Goal: Transaction & Acquisition: Book appointment/travel/reservation

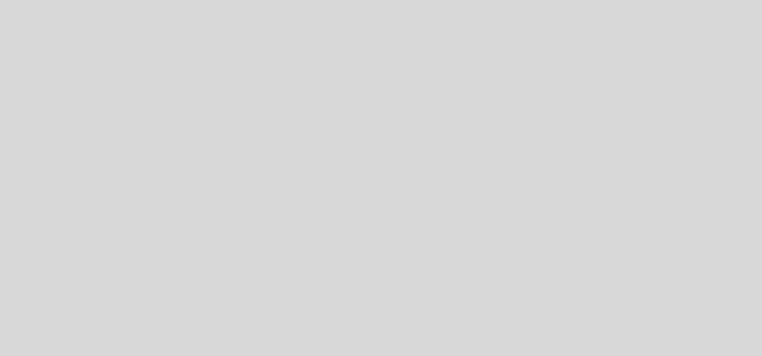
select select "es"
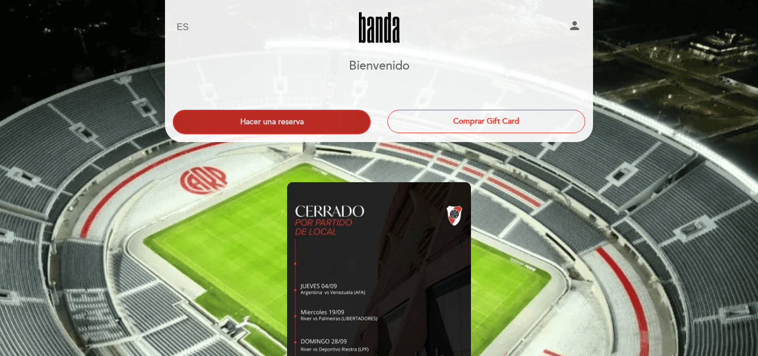
click at [263, 118] on button "Hacer una reserva" at bounding box center [272, 122] width 198 height 25
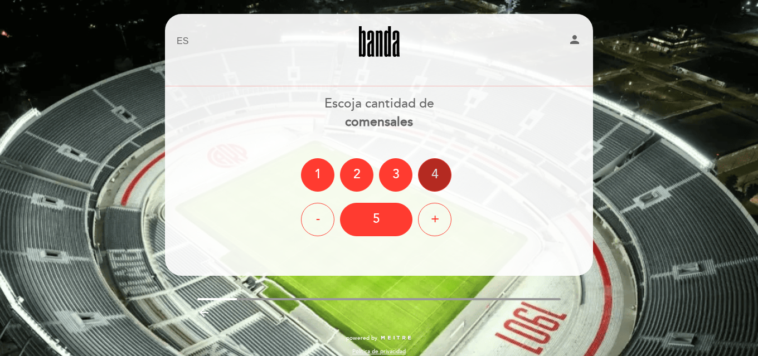
click at [441, 178] on div "4" at bounding box center [434, 174] width 33 height 33
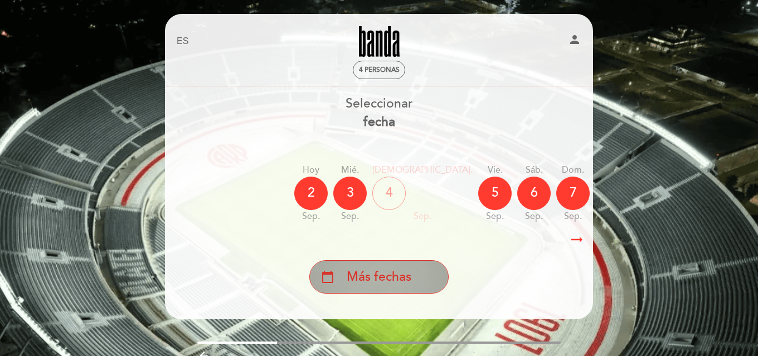
click at [361, 289] on div "calendar_today Más fechas" at bounding box center [378, 276] width 139 height 33
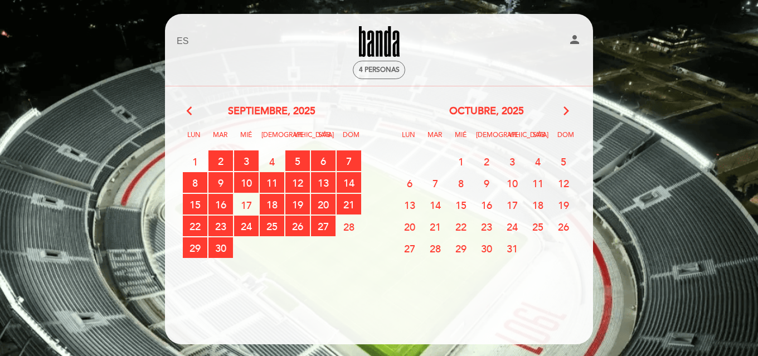
click at [488, 159] on span "2" at bounding box center [487, 161] width 25 height 21
click at [249, 206] on span "17" at bounding box center [246, 205] width 25 height 21
click at [495, 158] on span "2" at bounding box center [487, 161] width 25 height 21
click at [514, 158] on span "3" at bounding box center [512, 161] width 25 height 21
click at [533, 159] on span "4" at bounding box center [538, 161] width 25 height 21
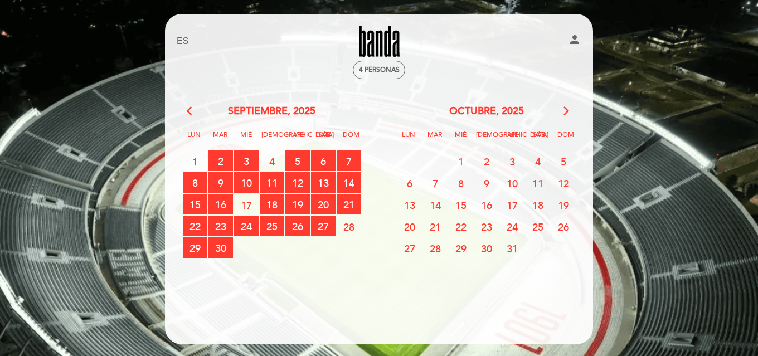
click at [533, 159] on span "4" at bounding box center [538, 161] width 25 height 21
click at [347, 226] on span "28" at bounding box center [349, 226] width 25 height 21
click at [322, 231] on span "27 RESERVAS DISPONIBLES" at bounding box center [323, 226] width 25 height 21
click at [228, 253] on span "30 RESERVAS DISPONIBLES" at bounding box center [221, 248] width 25 height 21
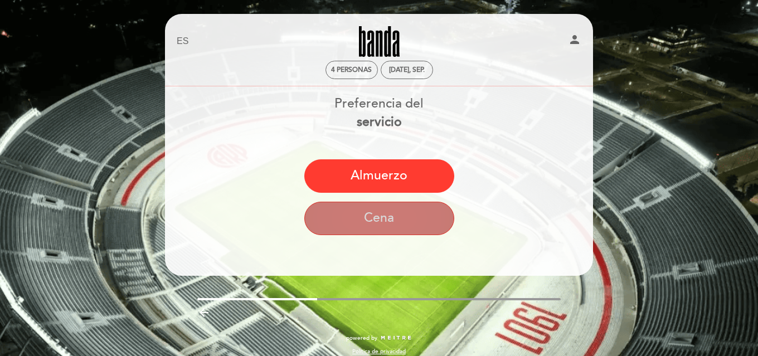
click at [374, 226] on button "Cena" at bounding box center [379, 218] width 150 height 33
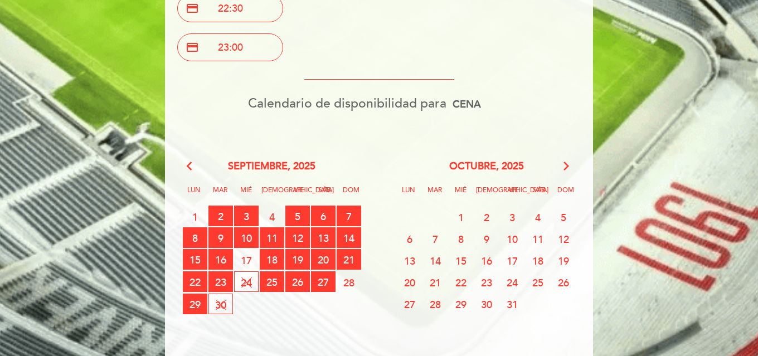
scroll to position [503, 0]
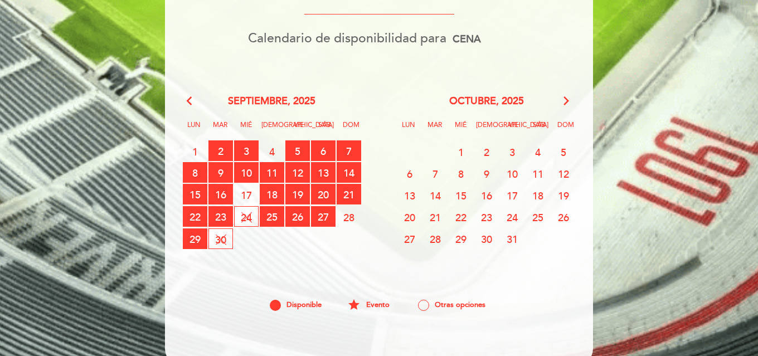
click at [348, 219] on span "28 CERRADO" at bounding box center [349, 217] width 25 height 21
click at [487, 162] on span "2" at bounding box center [487, 152] width 25 height 21
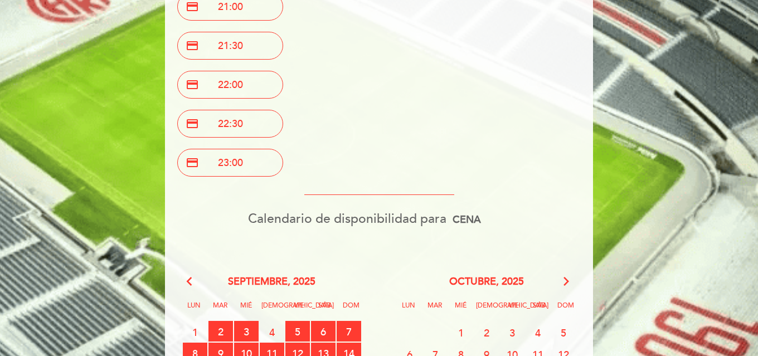
scroll to position [126, 0]
